Goal: Task Accomplishment & Management: Use online tool/utility

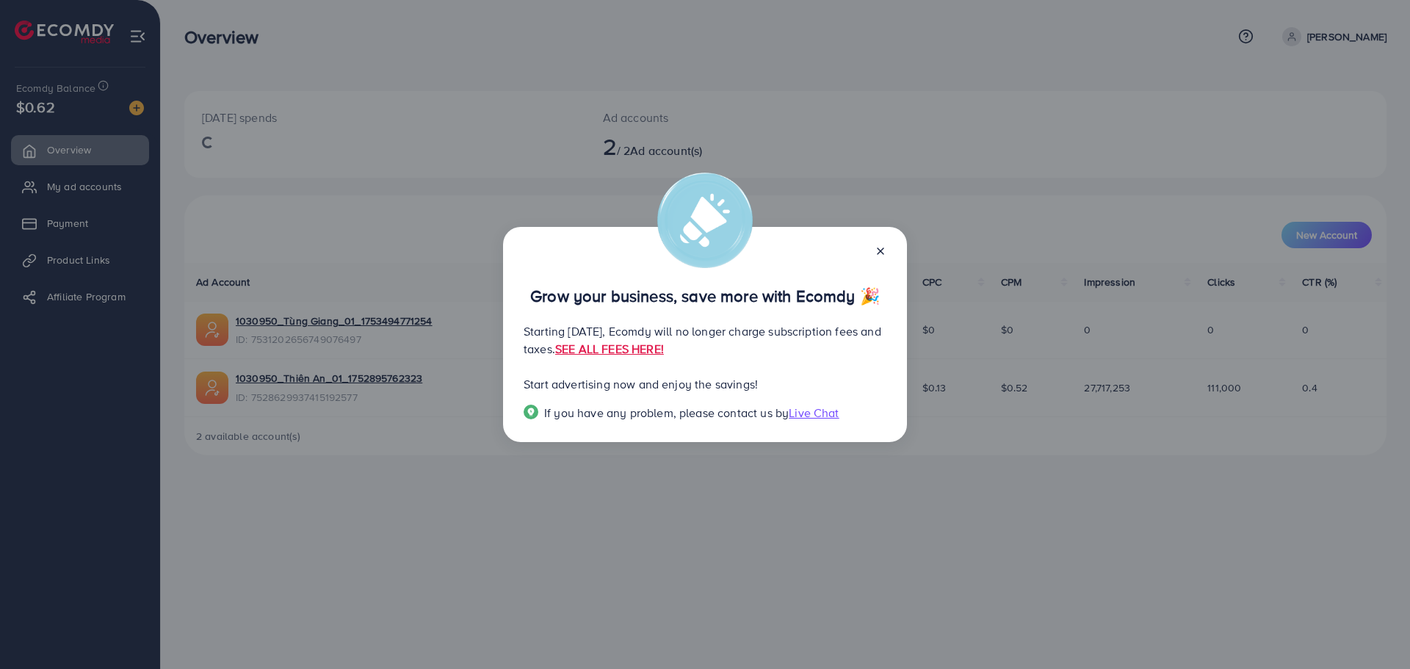
click at [876, 252] on icon at bounding box center [881, 251] width 12 height 12
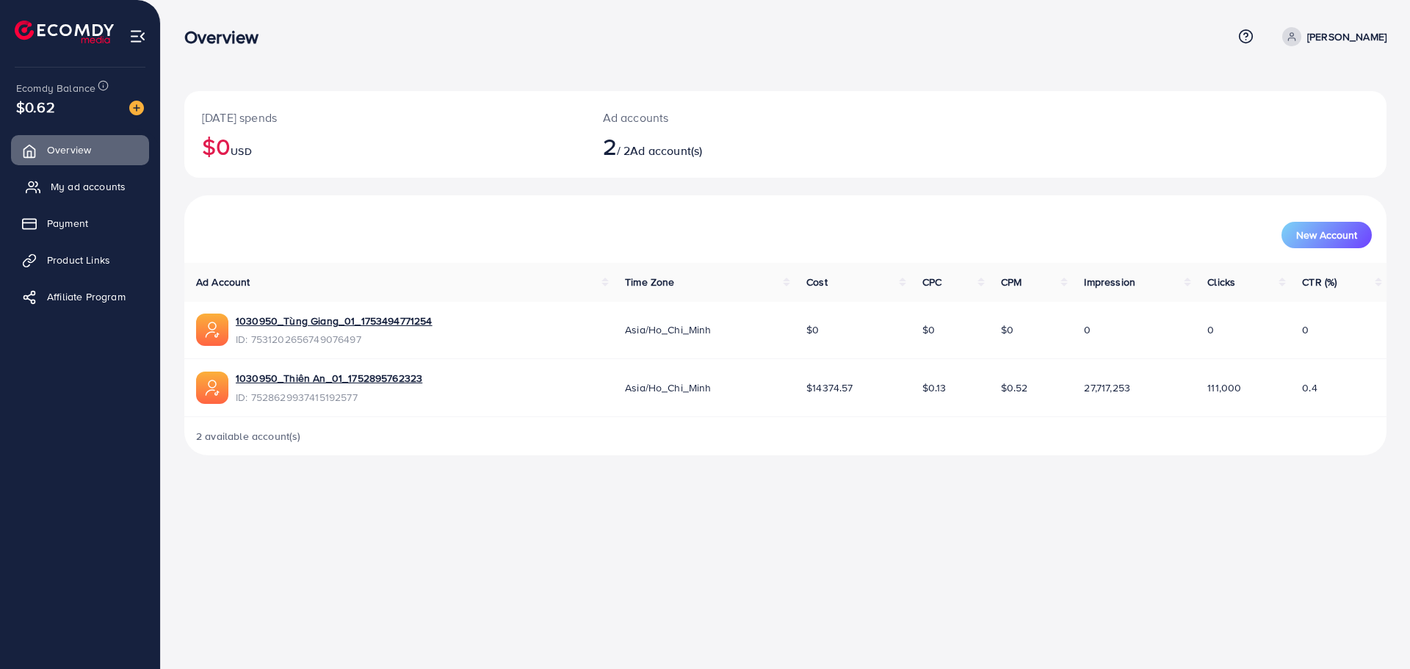
click at [40, 176] on link "My ad accounts" at bounding box center [80, 186] width 138 height 29
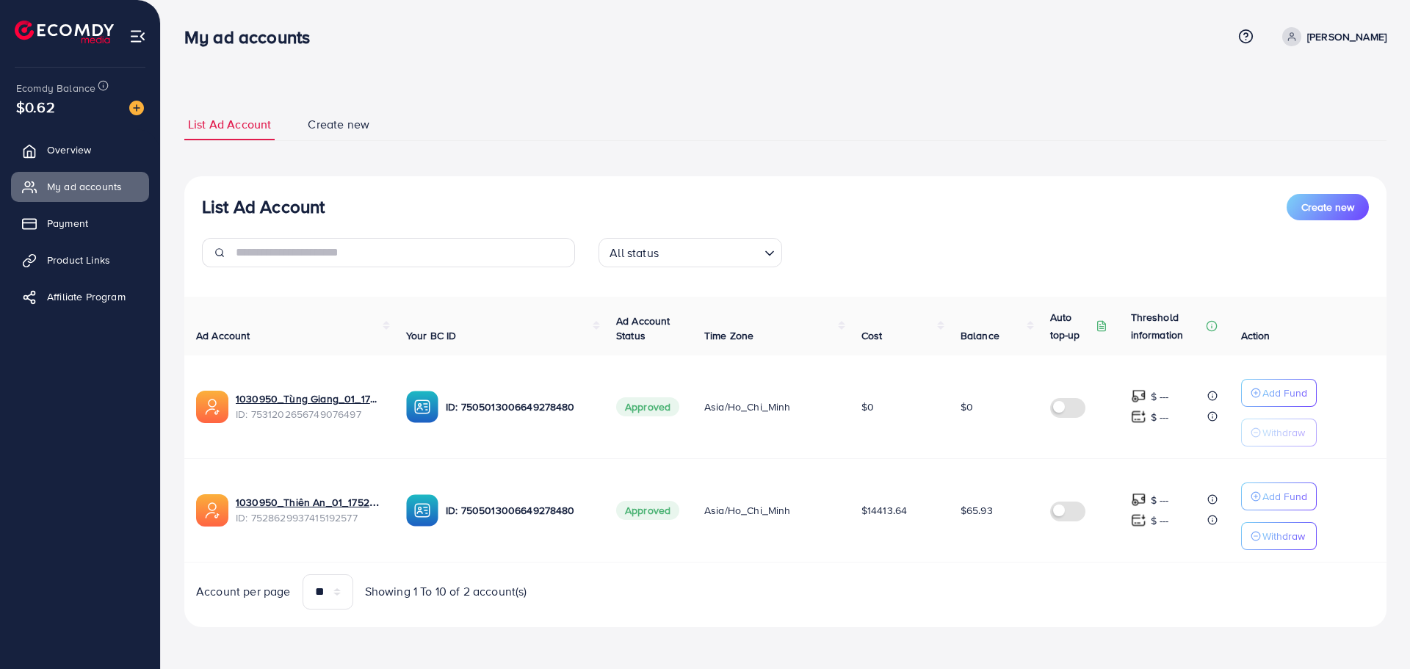
drag, startPoint x: 857, startPoint y: 505, endPoint x: 909, endPoint y: 511, distance: 52.6
click at [909, 511] on td "$14413.64" at bounding box center [899, 510] width 99 height 104
click at [912, 512] on td "$14413.64" at bounding box center [899, 510] width 99 height 104
click at [79, 218] on span "Payment" at bounding box center [71, 223] width 41 height 15
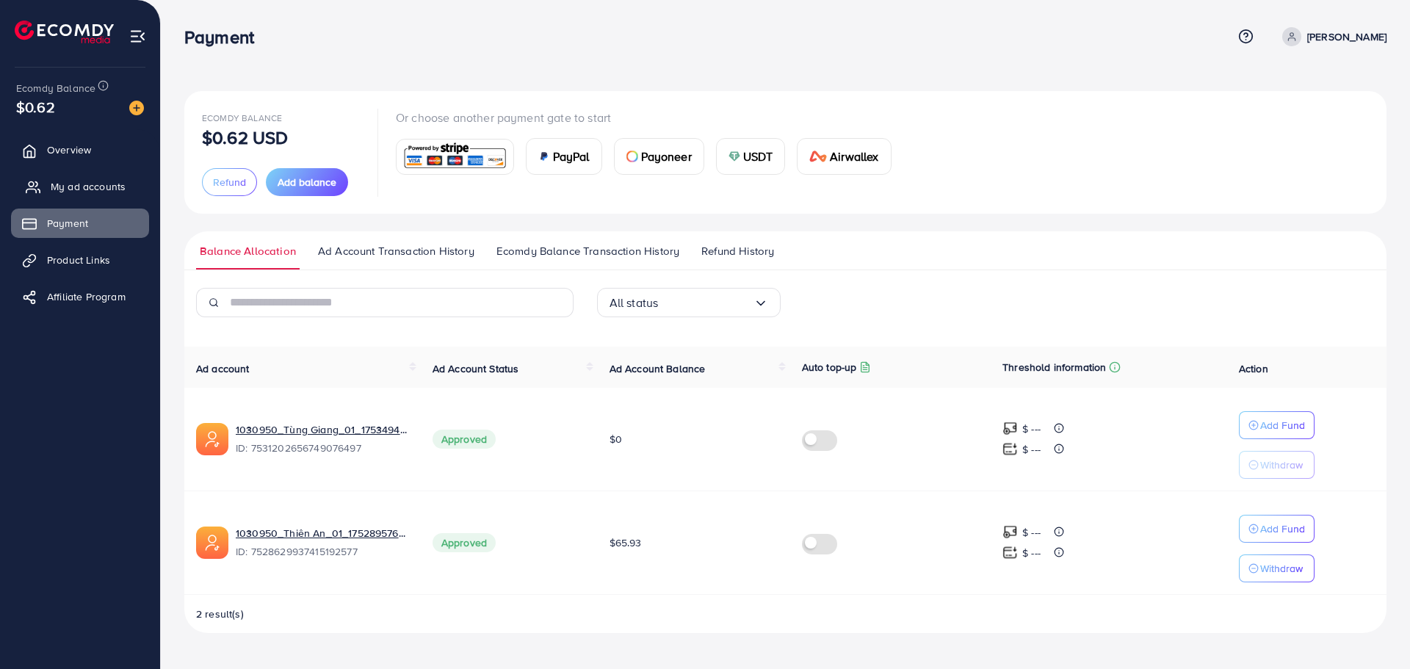
click at [84, 186] on span "My ad accounts" at bounding box center [88, 186] width 75 height 15
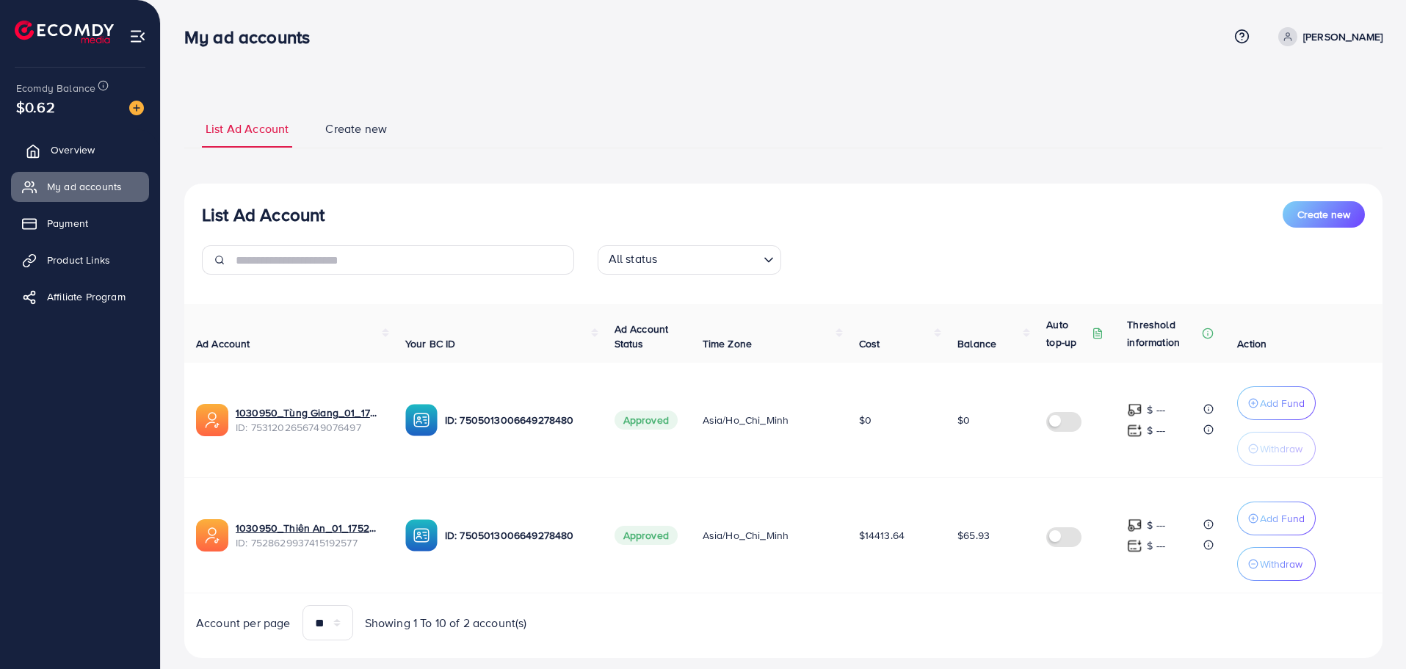
click at [62, 160] on link "Overview" at bounding box center [80, 149] width 138 height 29
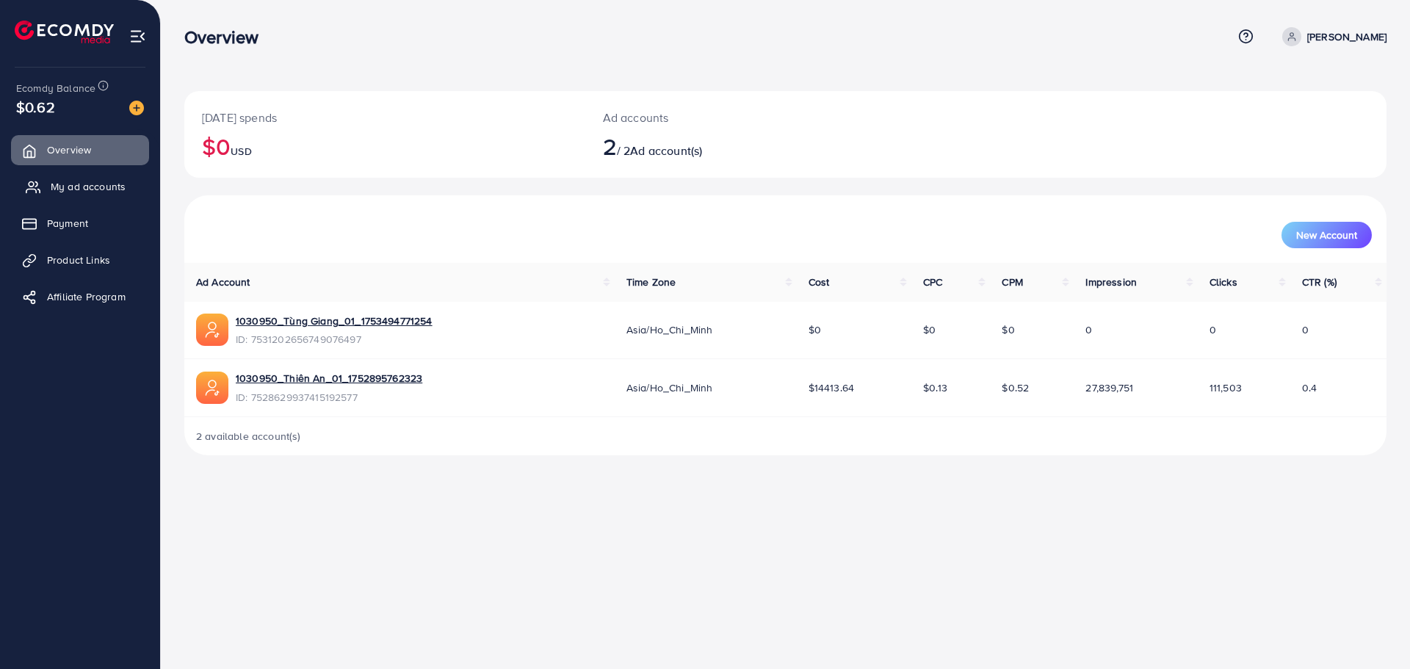
click at [82, 187] on span "My ad accounts" at bounding box center [88, 186] width 75 height 15
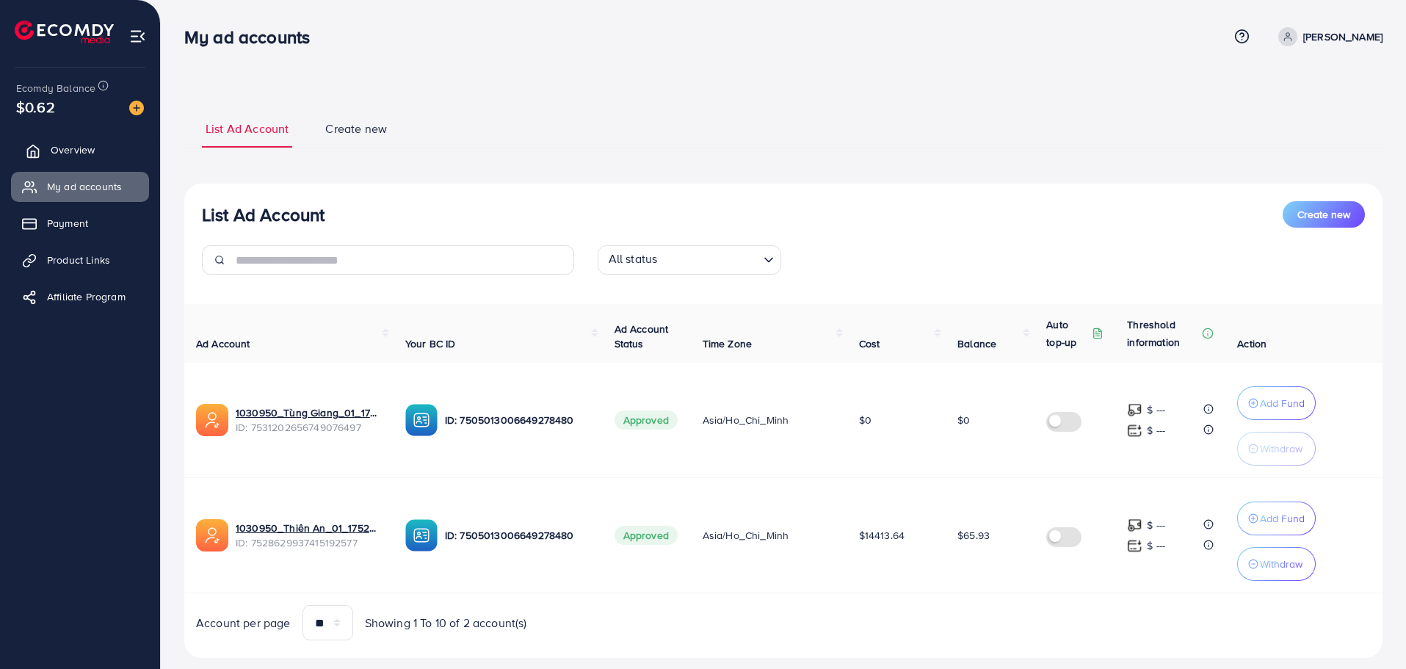
click at [79, 159] on link "Overview" at bounding box center [80, 149] width 138 height 29
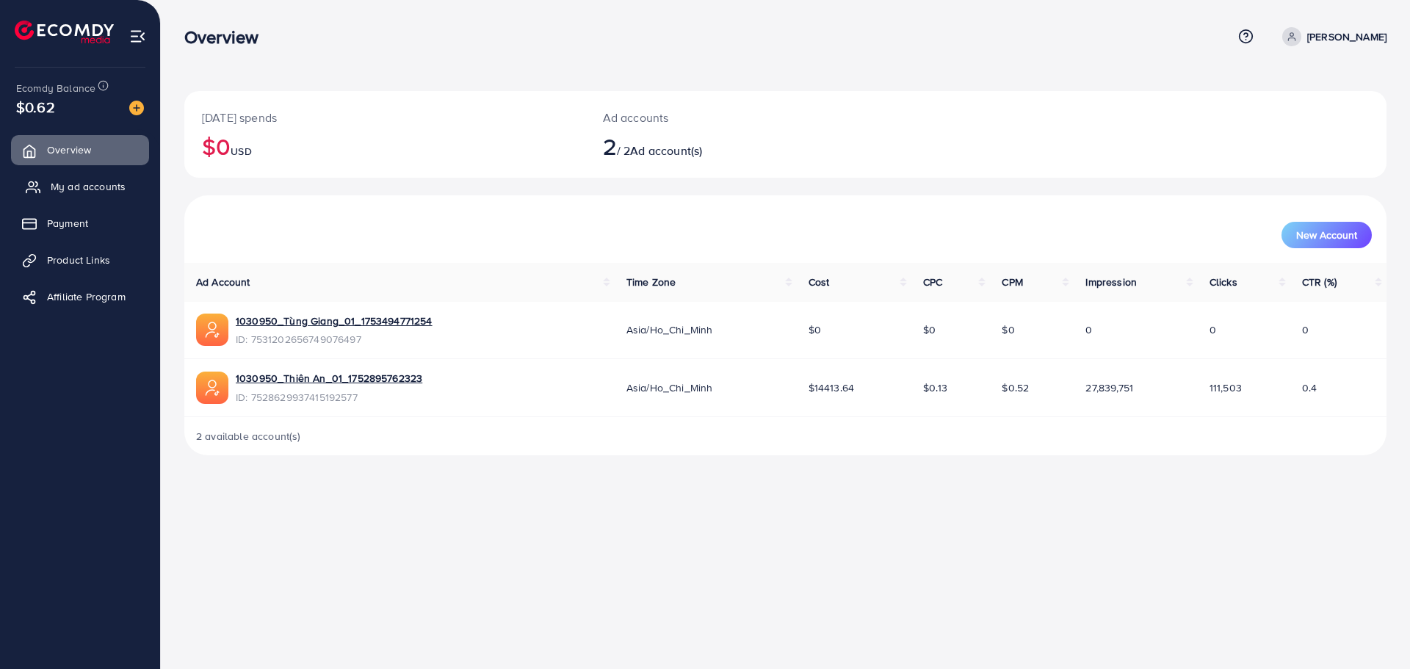
click at [118, 187] on span "My ad accounts" at bounding box center [88, 186] width 75 height 15
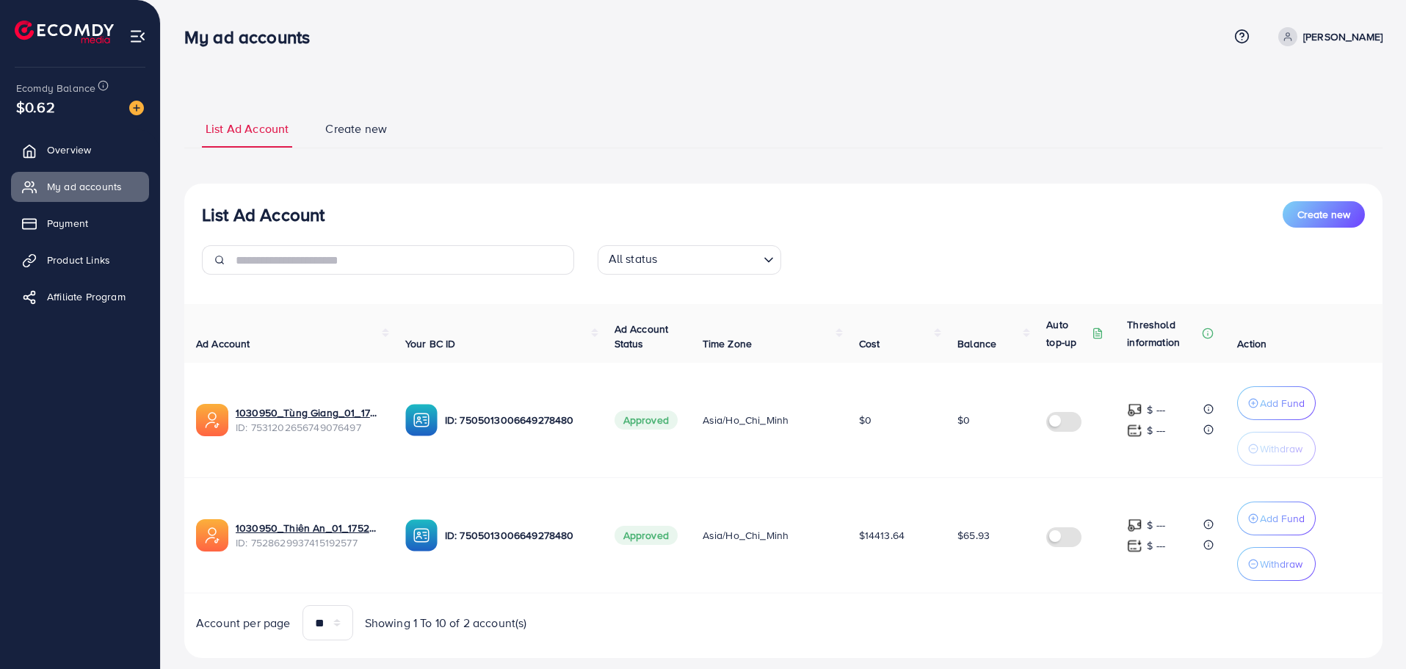
drag, startPoint x: 99, startPoint y: 156, endPoint x: 91, endPoint y: 170, distance: 16.1
click at [99, 155] on link "Overview" at bounding box center [80, 149] width 138 height 29
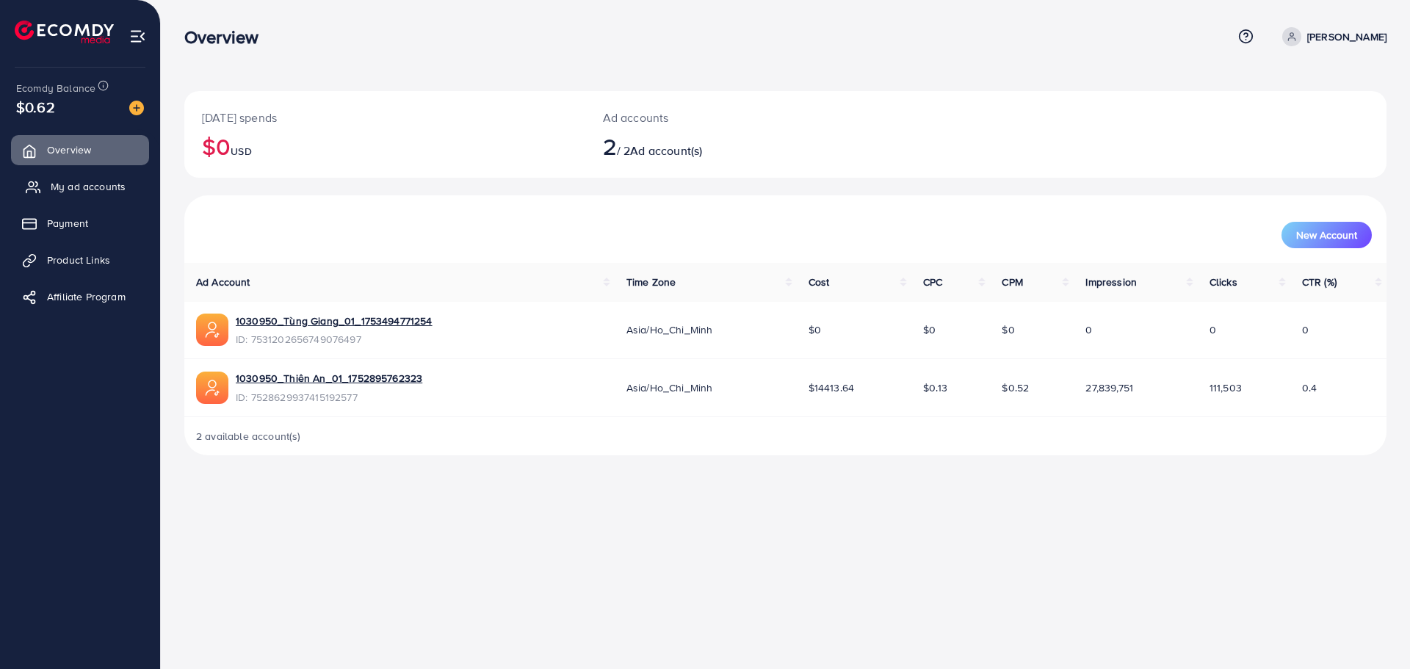
click at [91, 178] on link "My ad accounts" at bounding box center [80, 186] width 138 height 29
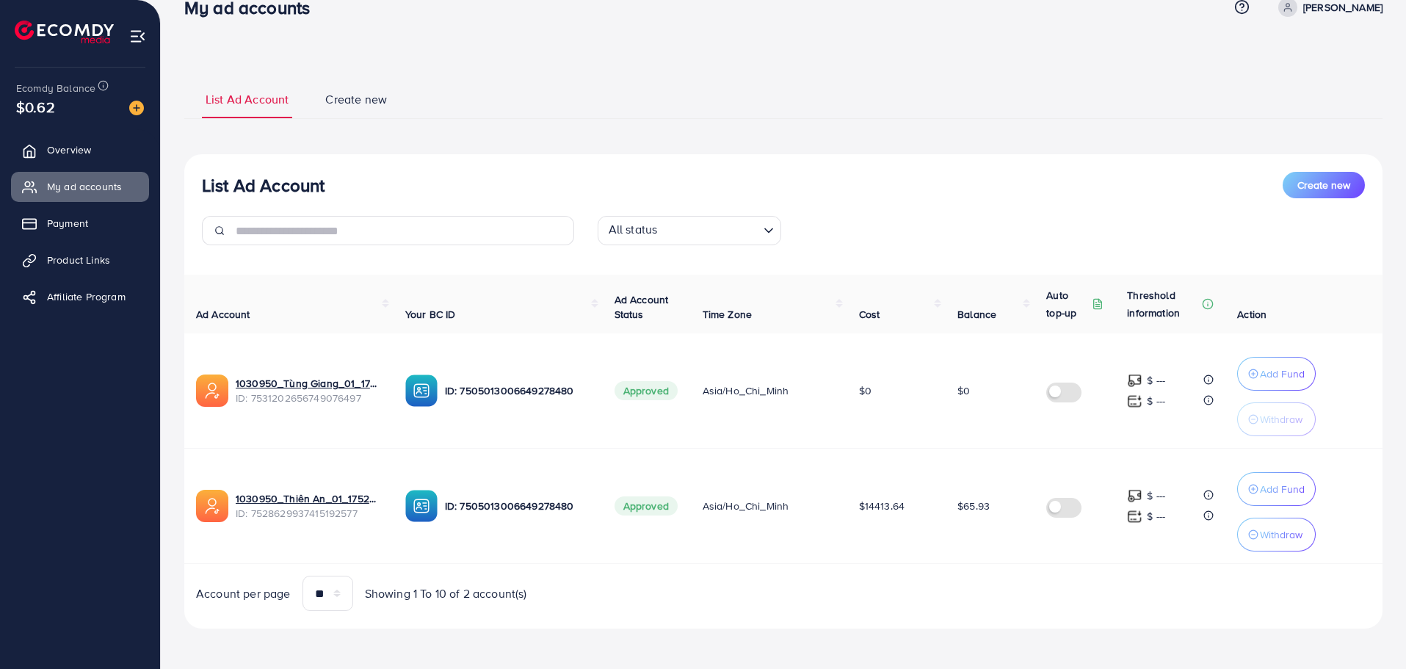
scroll to position [30, 0]
drag, startPoint x: 1010, startPoint y: 506, endPoint x: 649, endPoint y: 514, distance: 360.7
click at [649, 514] on tr "1030950_Thiên An_01_1752895762323 ID: 7528629937415192577 ID: 75050130066492784…" at bounding box center [783, 505] width 1199 height 115
click at [804, 530] on td "Asia/Ho_Chi_Minh" at bounding box center [769, 505] width 156 height 115
click at [768, 505] on span "Asia/Ho_Chi_Minh" at bounding box center [746, 505] width 87 height 15
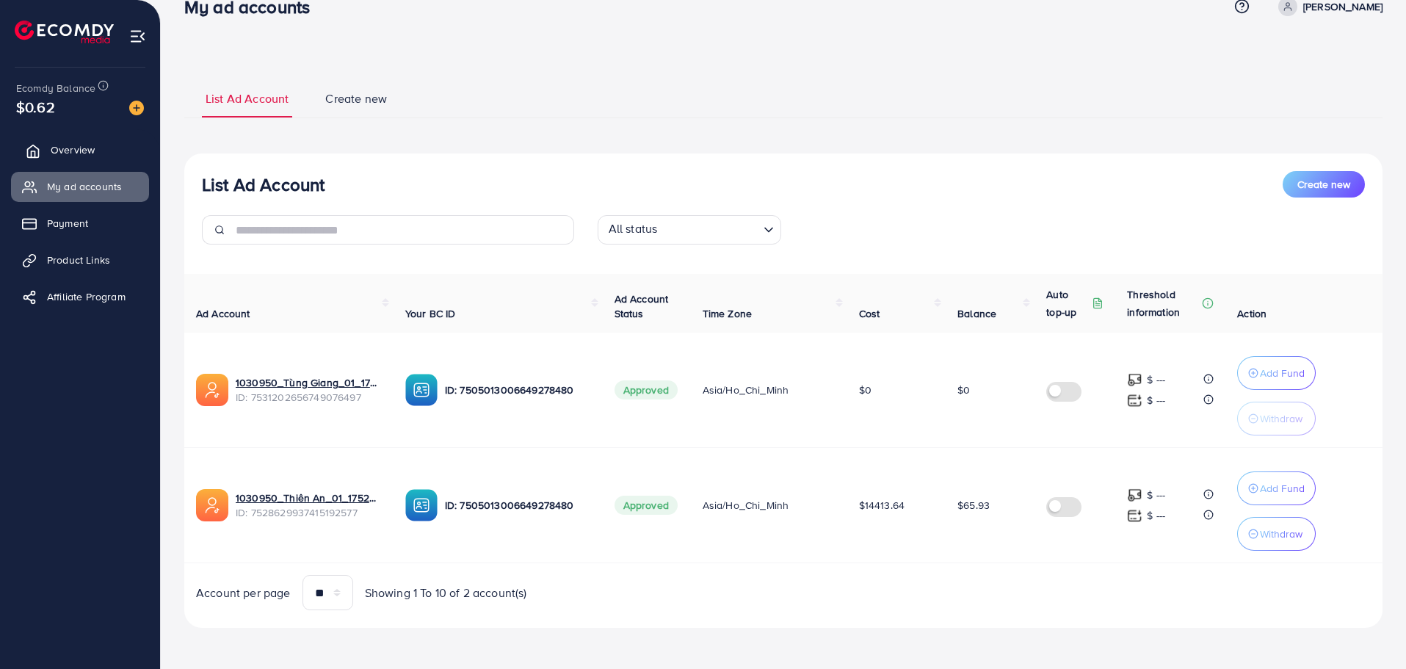
click at [48, 151] on link "Overview" at bounding box center [80, 149] width 138 height 29
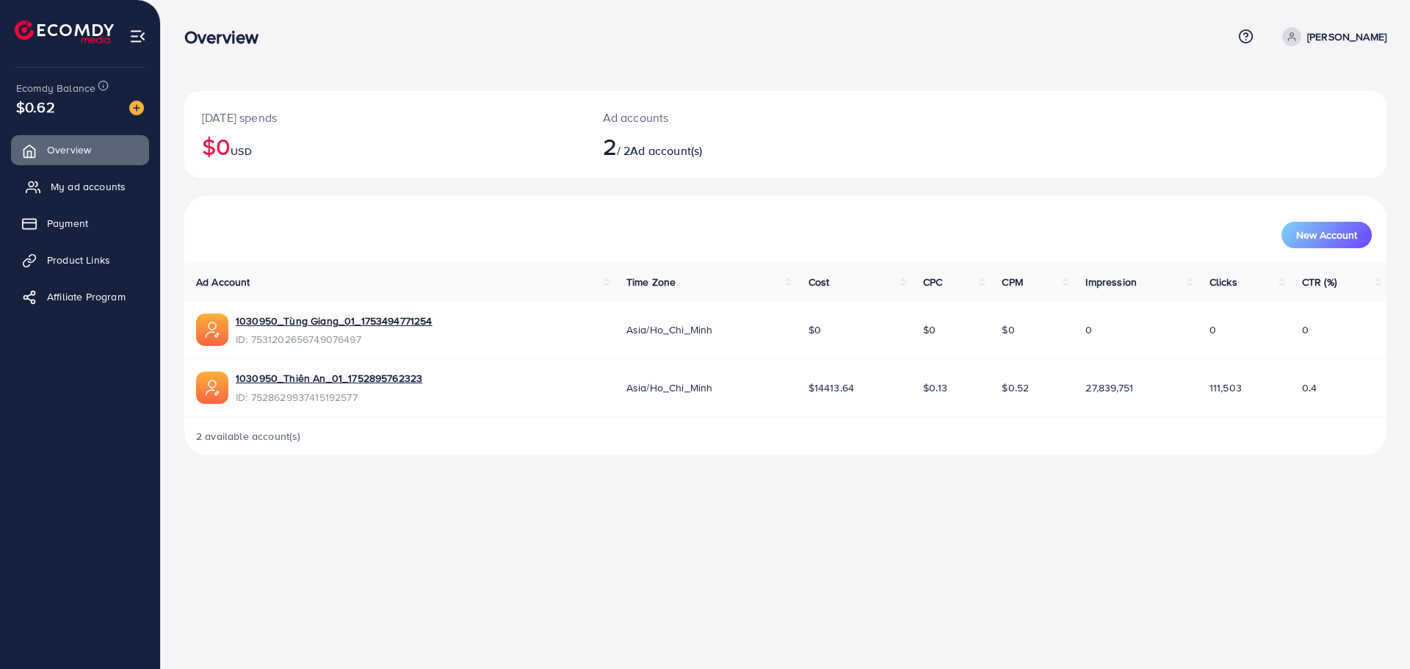
click at [112, 190] on span "My ad accounts" at bounding box center [88, 186] width 75 height 15
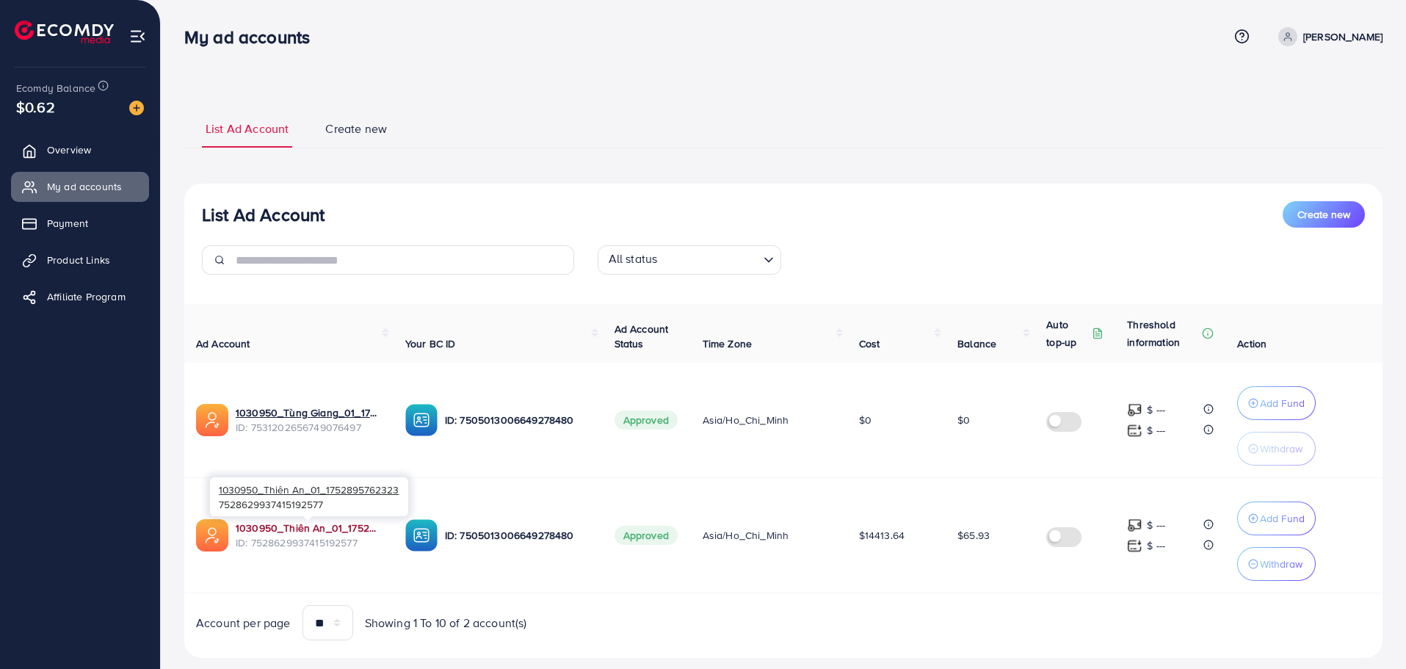
click at [281, 528] on link "1030950_Thiên An_01_1752895762323" at bounding box center [309, 528] width 146 height 15
click at [1263, 519] on p "Add Fund" at bounding box center [1282, 519] width 45 height 18
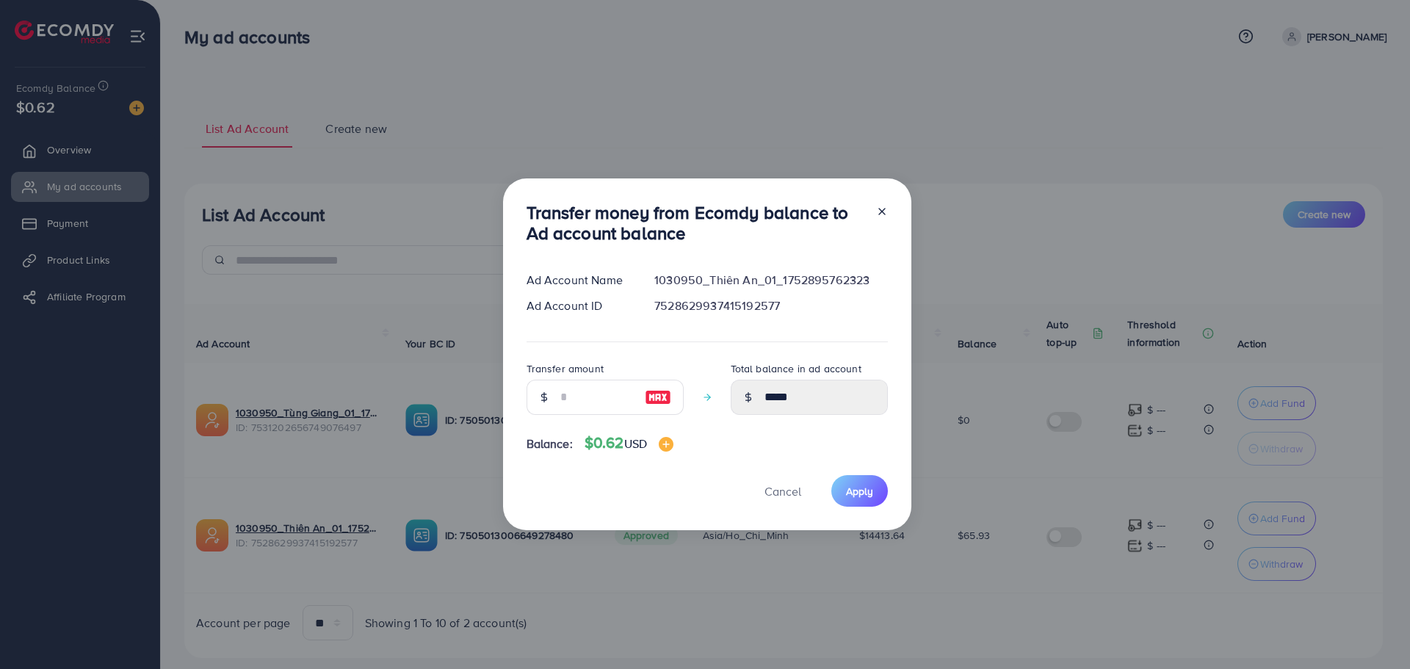
click at [970, 583] on div "Transfer money from Ecomdy balance to Ad account balance Ad Account Name 103095…" at bounding box center [705, 334] width 1410 height 669
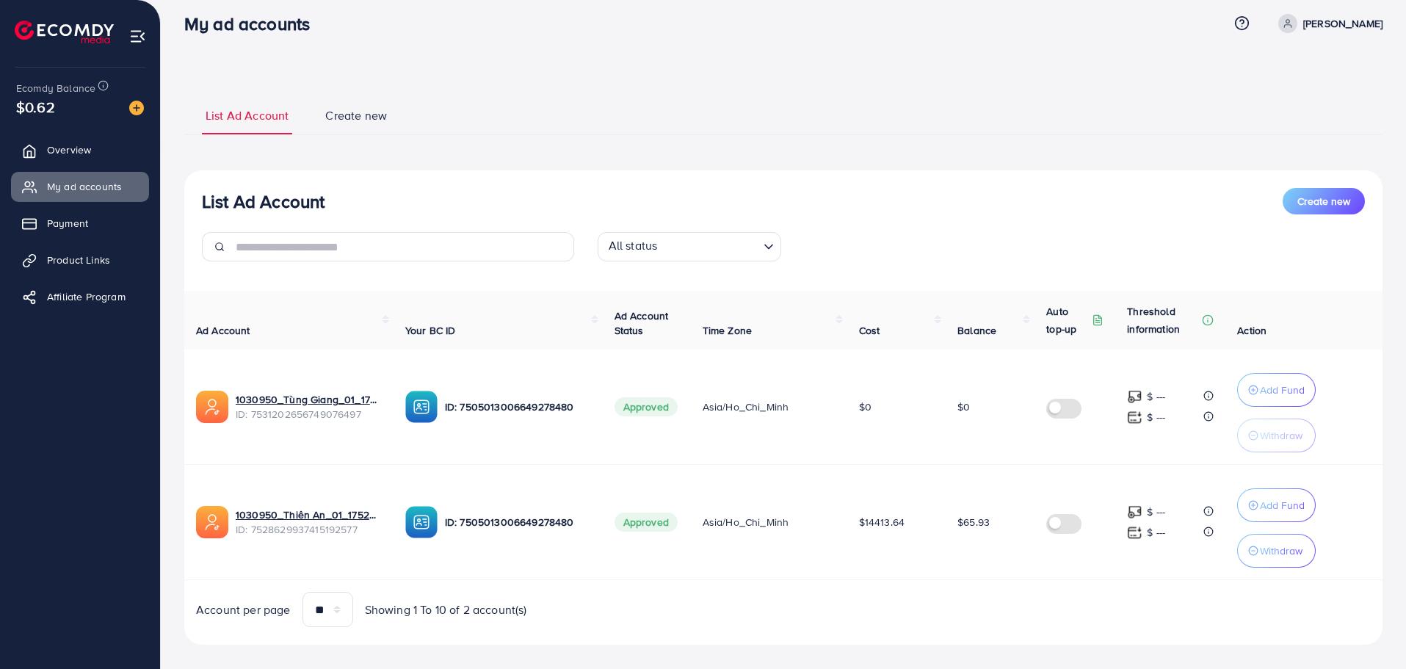
scroll to position [30, 0]
